Goal: Information Seeking & Learning: Learn about a topic

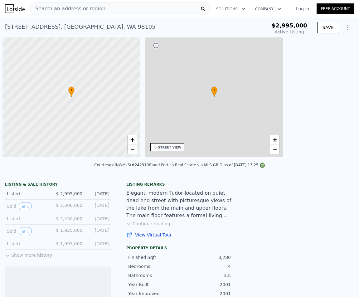
scroll to position [0, 2]
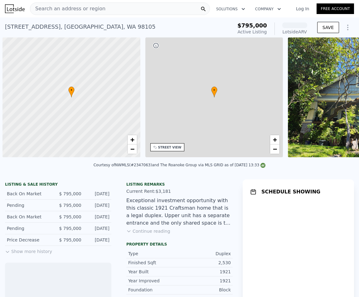
scroll to position [0, 2]
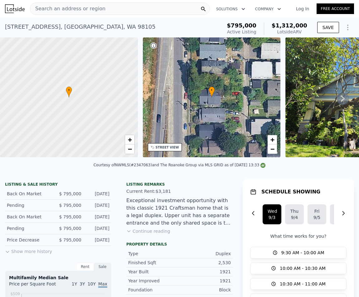
click at [43, 26] on div "[STREET_ADDRESS]" at bounding box center [80, 26] width 151 height 9
click at [65, 28] on div "[STREET_ADDRESS]" at bounding box center [80, 26] width 151 height 9
drag, startPoint x: 301, startPoint y: 25, endPoint x: 274, endPoint y: 24, distance: 26.9
click at [274, 24] on div "$1,312,000 Lotside ARV" at bounding box center [285, 28] width 43 height 12
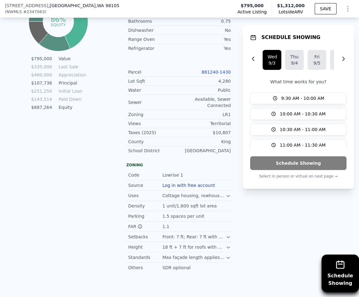
scroll to position [726, 0]
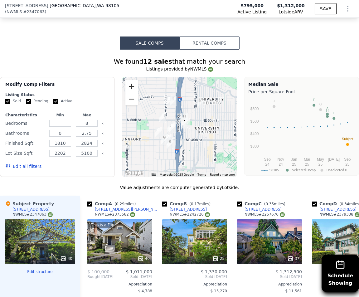
click at [134, 85] on button "Zoom in" at bounding box center [132, 86] width 12 height 12
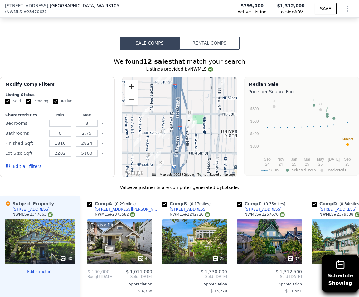
click at [134, 85] on button "Zoom in" at bounding box center [132, 86] width 12 height 12
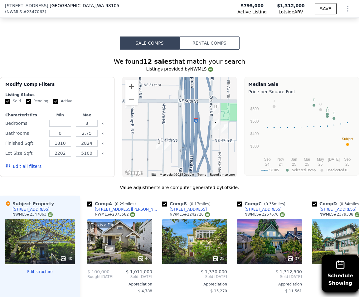
drag, startPoint x: 139, startPoint y: 130, endPoint x: 157, endPoint y: 131, distance: 17.8
click at [157, 131] on div at bounding box center [179, 127] width 115 height 100
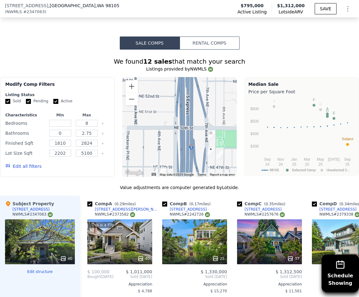
drag, startPoint x: 183, startPoint y: 114, endPoint x: 178, endPoint y: 145, distance: 31.3
click at [178, 145] on div at bounding box center [179, 127] width 115 height 100
click at [136, 100] on button "Zoom out" at bounding box center [132, 99] width 12 height 12
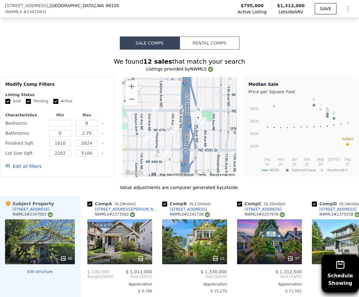
drag, startPoint x: 163, startPoint y: 107, endPoint x: 169, endPoint y: 82, distance: 26.0
click at [169, 82] on div at bounding box center [179, 127] width 115 height 100
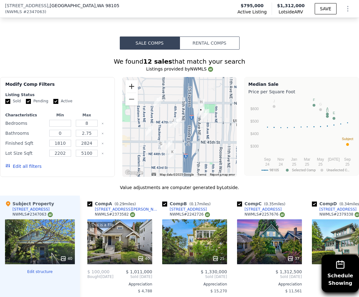
click at [133, 86] on button "Zoom in" at bounding box center [132, 86] width 12 height 12
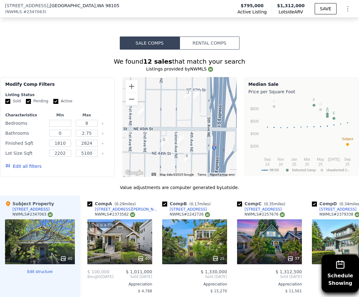
drag, startPoint x: 181, startPoint y: 152, endPoint x: 203, endPoint y: 124, distance: 36.3
click at [203, 124] on div at bounding box center [179, 127] width 115 height 100
click at [204, 124] on div at bounding box center [179, 127] width 115 height 100
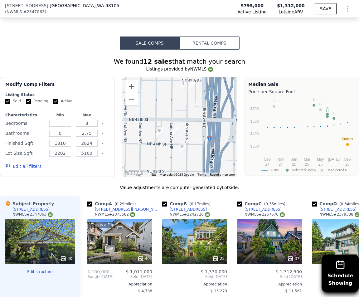
drag, startPoint x: 203, startPoint y: 122, endPoint x: 192, endPoint y: 116, distance: 12.2
click at [193, 116] on div at bounding box center [179, 127] width 115 height 100
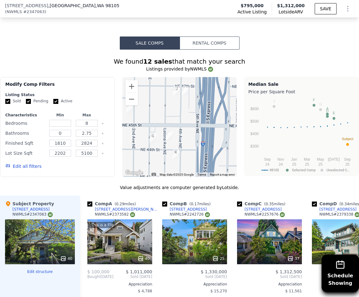
click at [182, 90] on img "4546 4th Ave NE" at bounding box center [185, 91] width 7 height 11
click at [183, 90] on img "4546 4th Ave NE" at bounding box center [185, 91] width 7 height 11
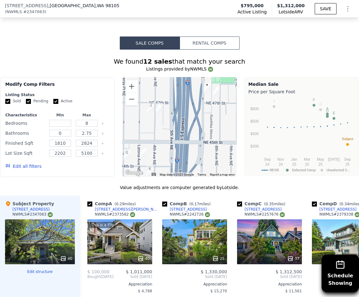
drag, startPoint x: 186, startPoint y: 124, endPoint x: 161, endPoint y: 140, distance: 29.7
click at [161, 140] on div at bounding box center [179, 127] width 115 height 100
click at [132, 95] on button "Zoom out" at bounding box center [132, 99] width 12 height 12
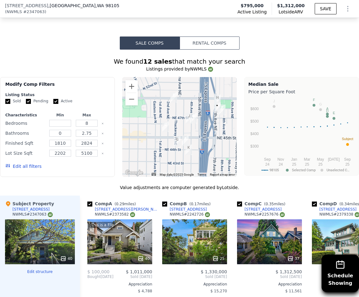
drag, startPoint x: 155, startPoint y: 106, endPoint x: 181, endPoint y: 110, distance: 26.1
click at [181, 110] on div at bounding box center [179, 127] width 115 height 100
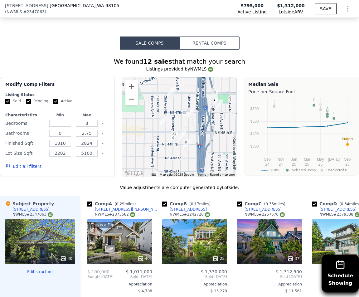
drag, startPoint x: 200, startPoint y: 121, endPoint x: 197, endPoint y: 114, distance: 7.5
click at [197, 114] on div at bounding box center [179, 127] width 115 height 100
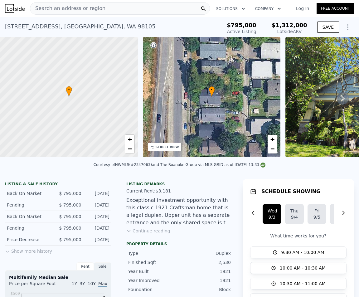
scroll to position [0, 0]
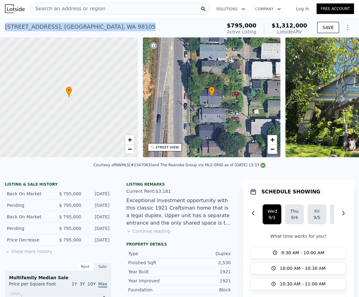
drag, startPoint x: 95, startPoint y: 27, endPoint x: 6, endPoint y: 25, distance: 89.3
click at [6, 25] on div "[STREET_ADDRESS] Active at $795k (~ARV $1.312m )" at bounding box center [112, 28] width 215 height 17
copy div "[STREET_ADDRESS]"
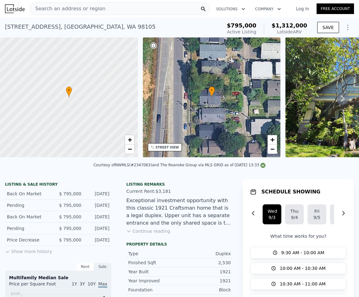
click at [12, 9] on img at bounding box center [15, 8] width 20 height 9
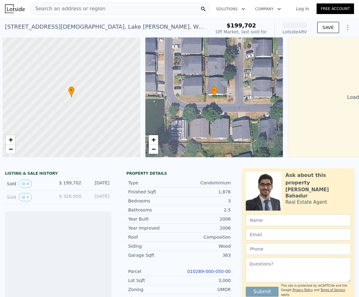
scroll to position [0, 2]
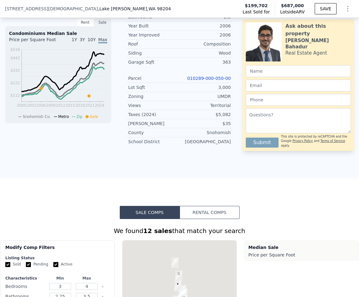
scroll to position [435, 0]
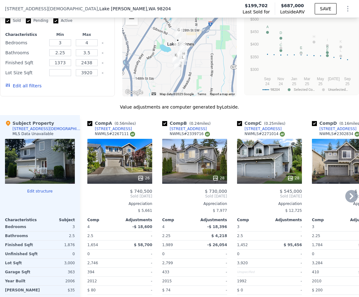
click at [350, 199] on icon at bounding box center [352, 196] width 4 height 6
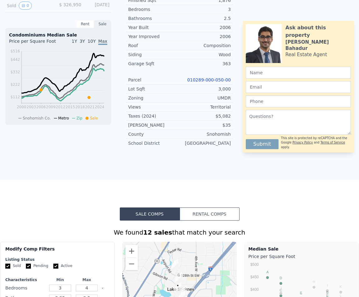
scroll to position [0, 0]
